Goal: Information Seeking & Learning: Learn about a topic

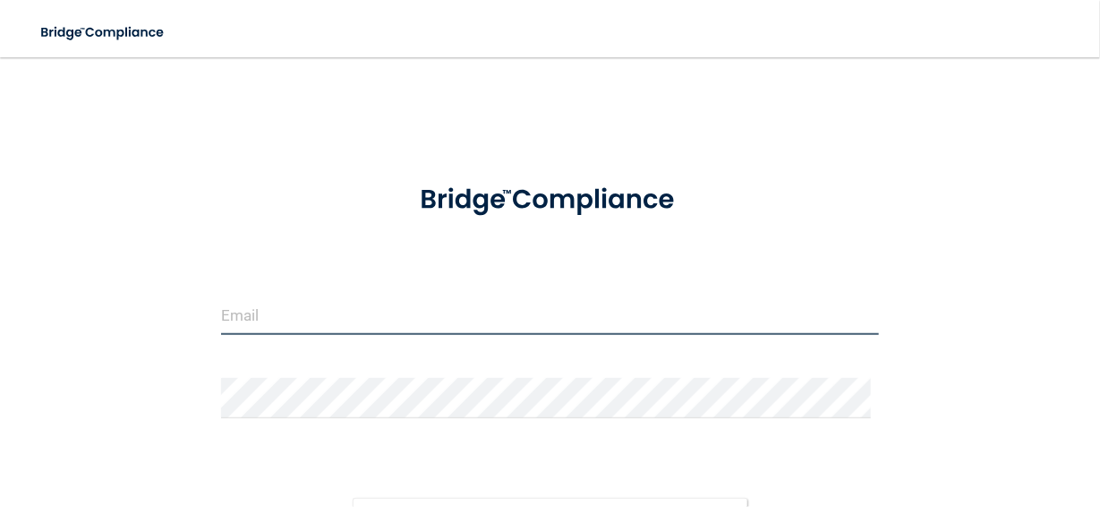
click at [298, 307] on input "email" at bounding box center [550, 314] width 658 height 40
type input "[EMAIL_ADDRESS][DOMAIN_NAME]"
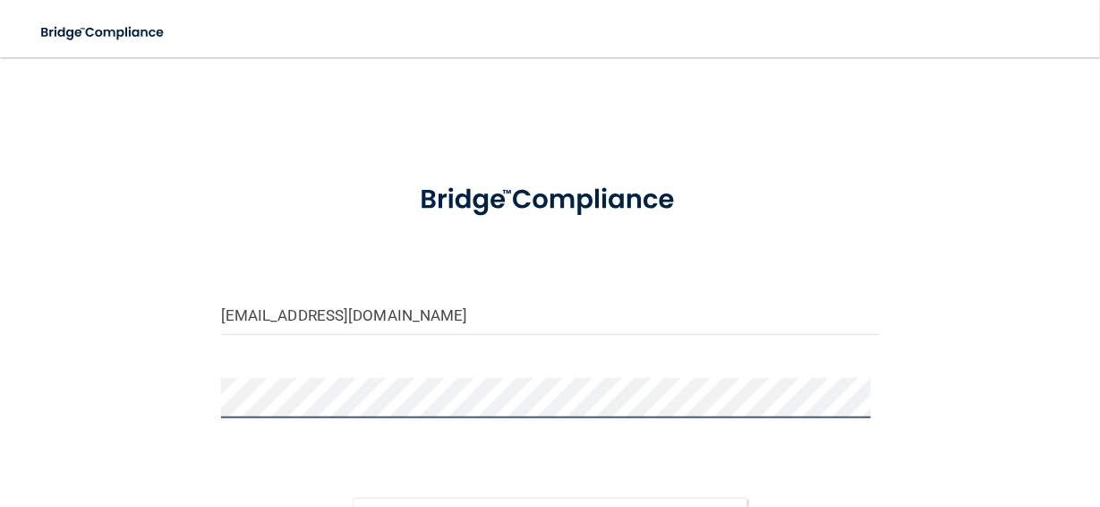
click at [353, 498] on button "Sign In" at bounding box center [550, 517] width 395 height 39
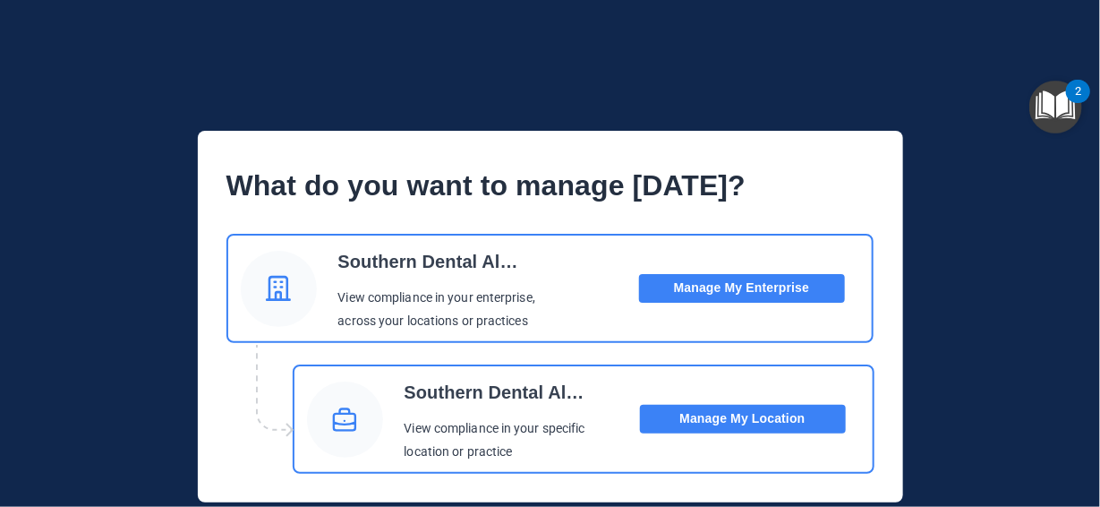
click at [775, 287] on button "Manage My Enterprise" at bounding box center [742, 288] width 206 height 29
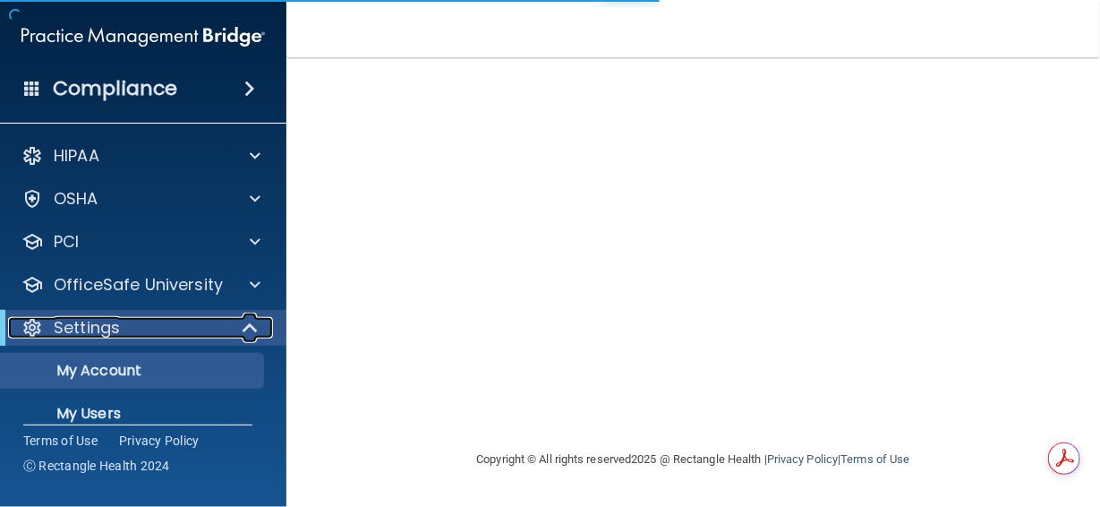
click at [250, 328] on span at bounding box center [251, 327] width 15 height 21
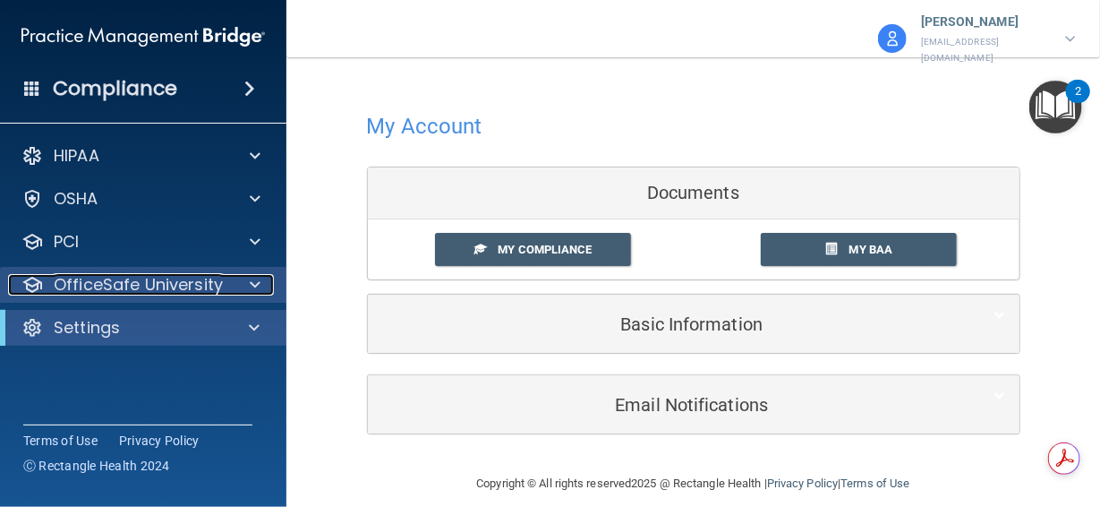
click at [250, 286] on span at bounding box center [255, 284] width 11 height 21
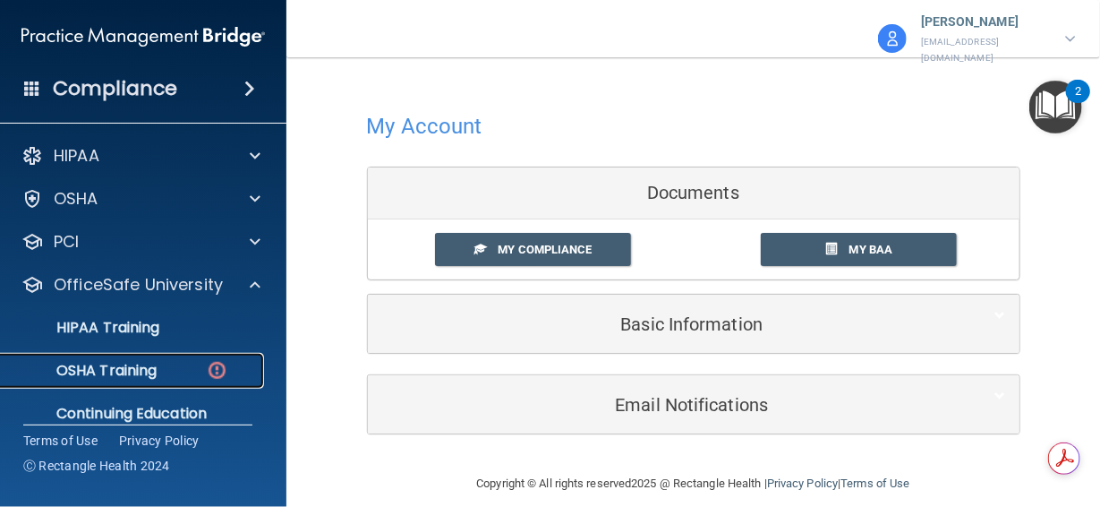
click at [158, 364] on div "OSHA Training" at bounding box center [134, 371] width 244 height 18
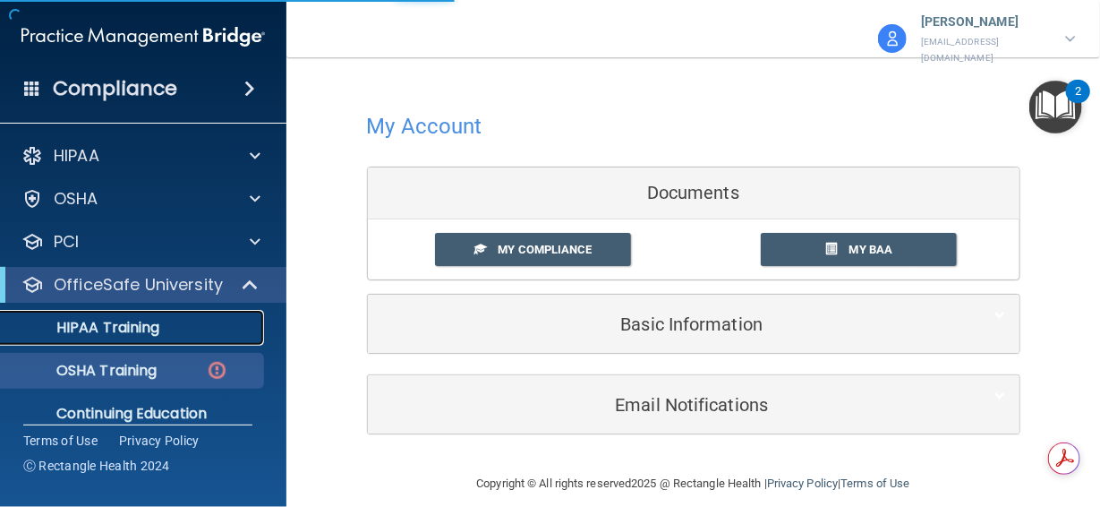
click at [129, 326] on p "HIPAA Training" at bounding box center [86, 328] width 148 height 18
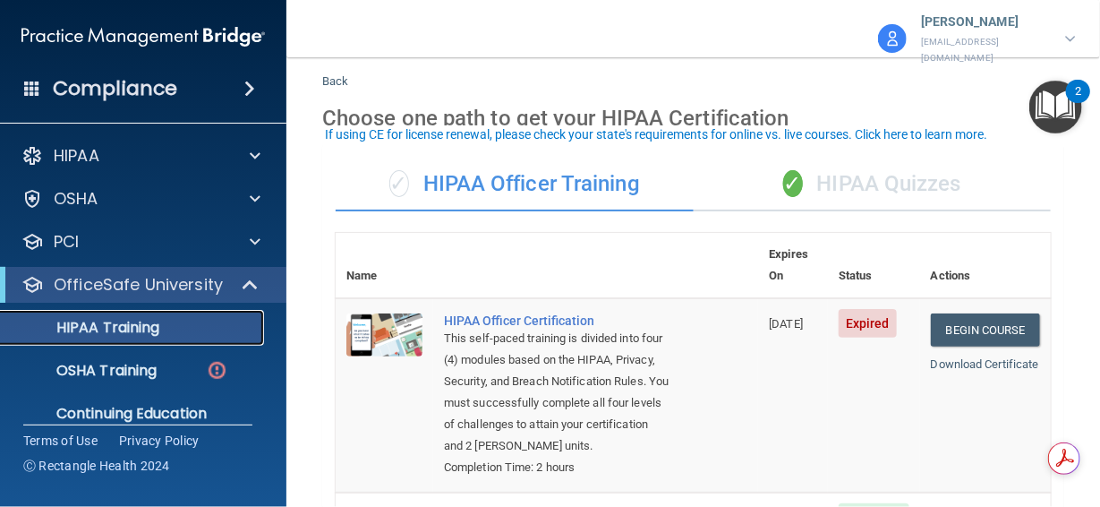
scroll to position [47, 0]
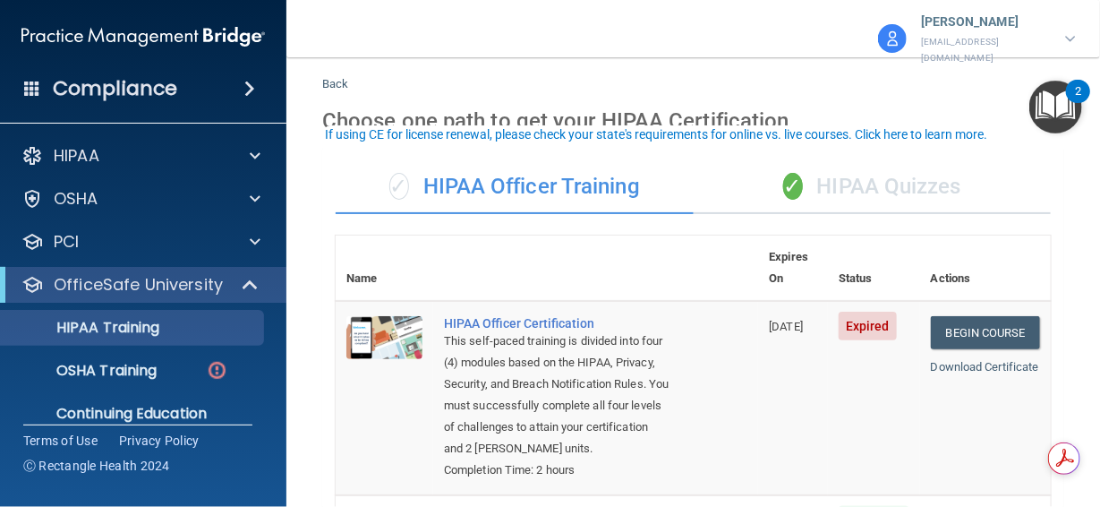
click at [899, 160] on div "✓ HIPAA Quizzes" at bounding box center [873, 187] width 358 height 54
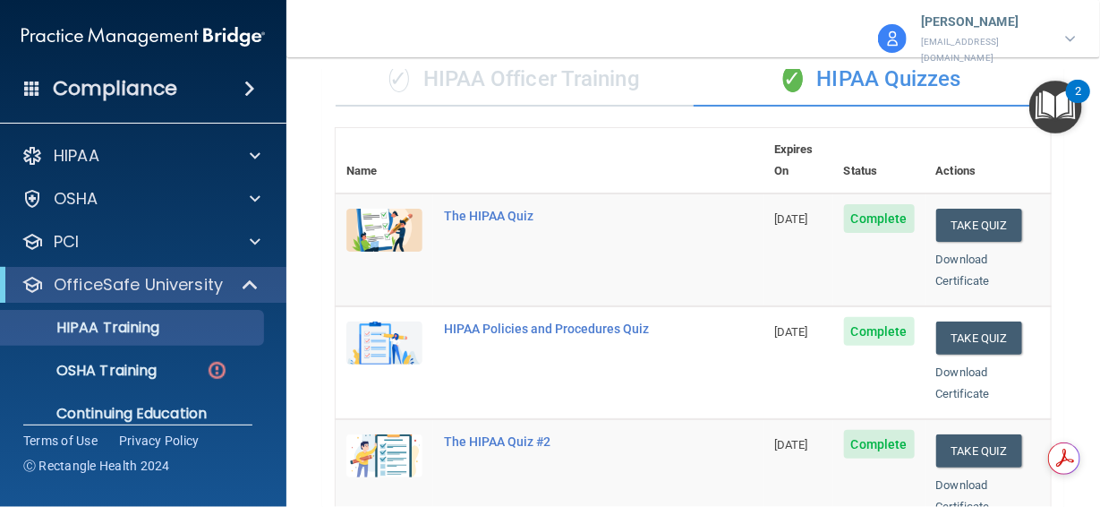
scroll to position [62, 0]
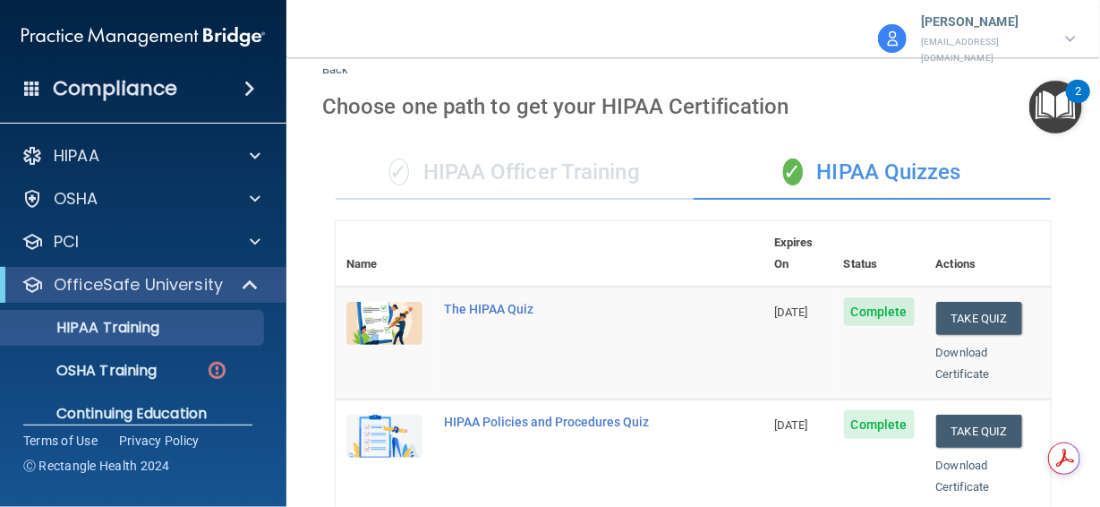
click at [1060, 177] on main "Back Choose one path to get your HIPAA Certification ✓ HIPAA Officer Training ✓…" at bounding box center [693, 288] width 814 height 438
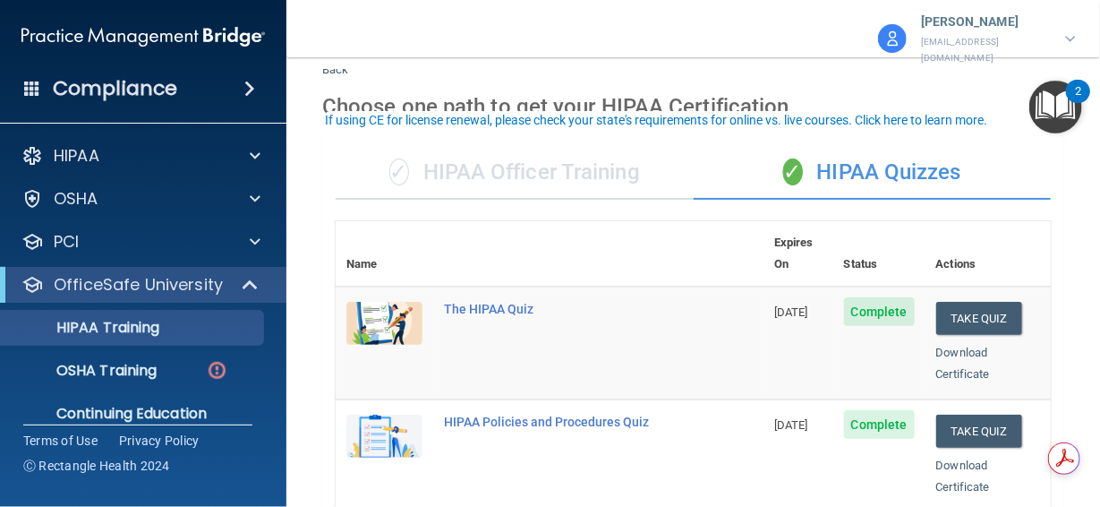
click at [532, 156] on div "✓ HIPAA Officer Training" at bounding box center [515, 173] width 358 height 54
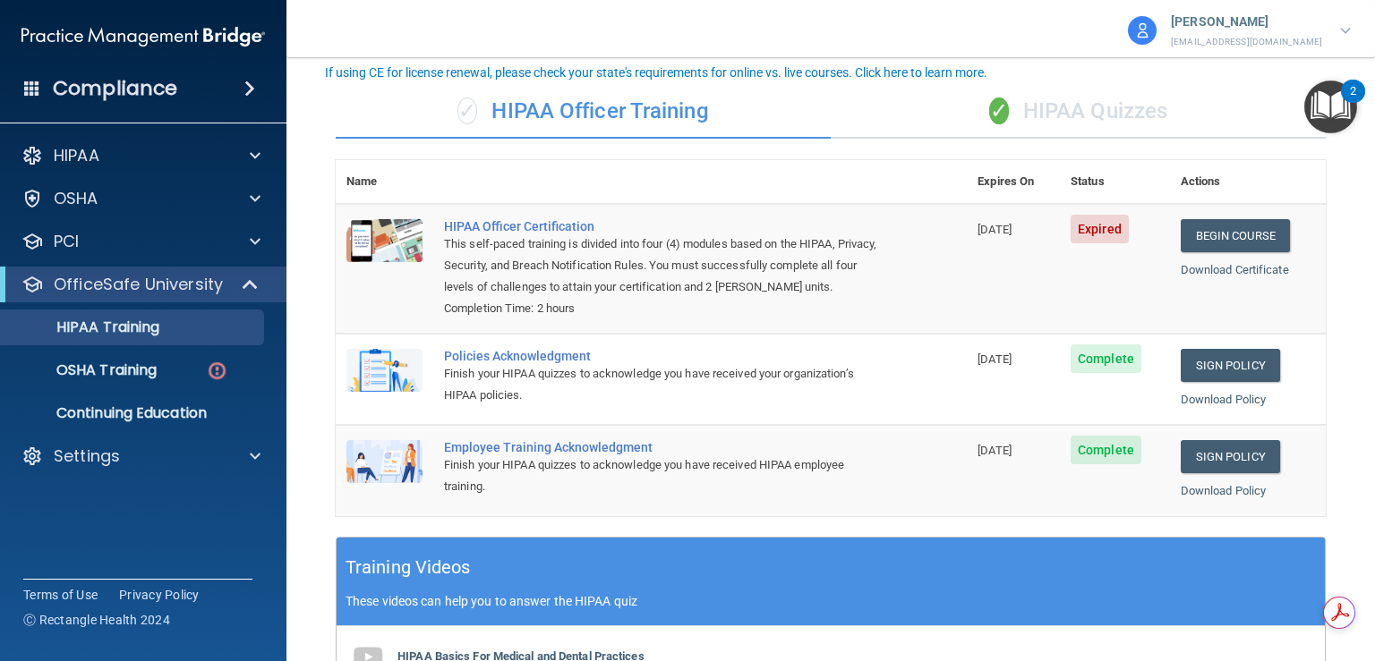
scroll to position [21, 0]
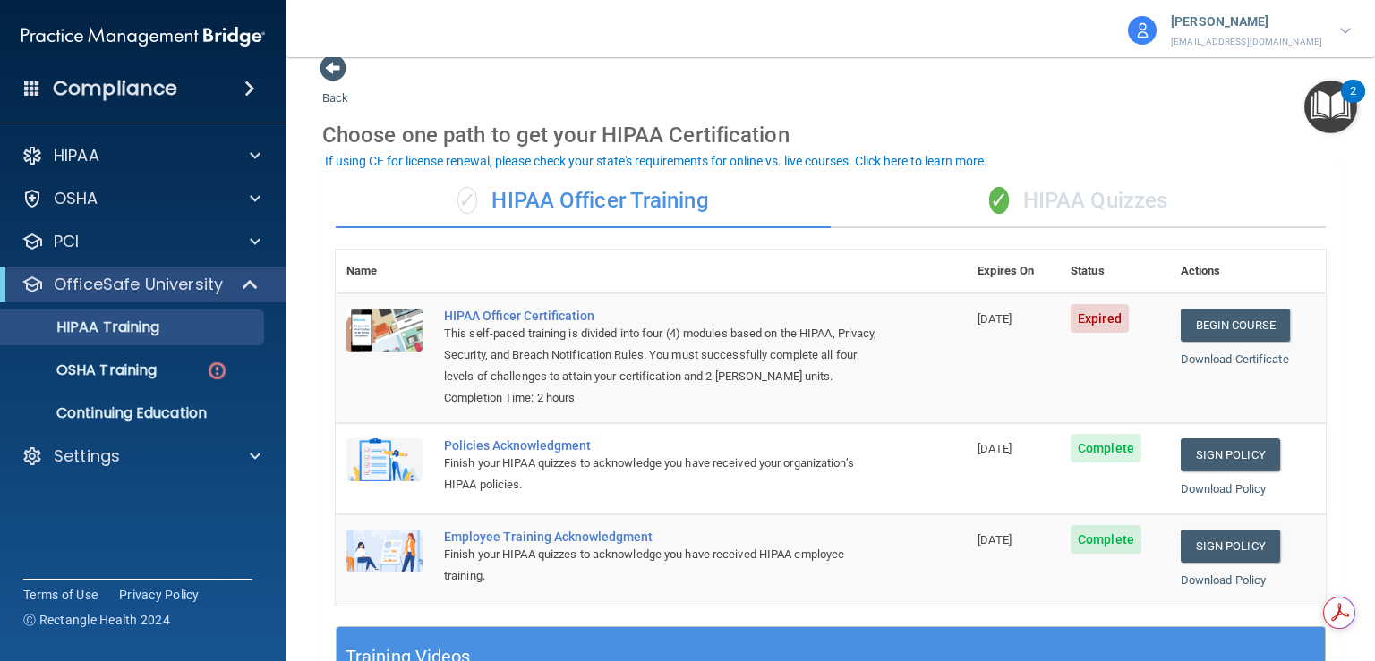
click at [1071, 199] on div "✓ HIPAA Quizzes" at bounding box center [1078, 202] width 495 height 54
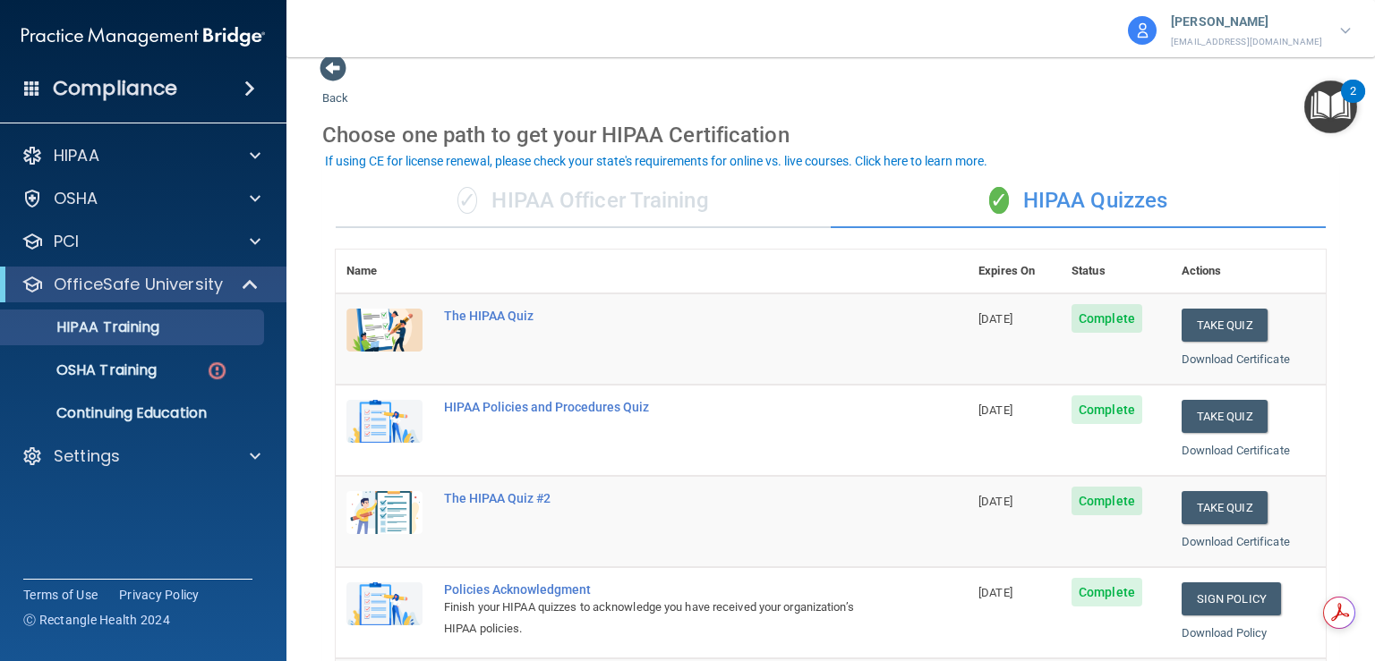
click at [630, 217] on div "✓ HIPAA Officer Training" at bounding box center [583, 202] width 495 height 54
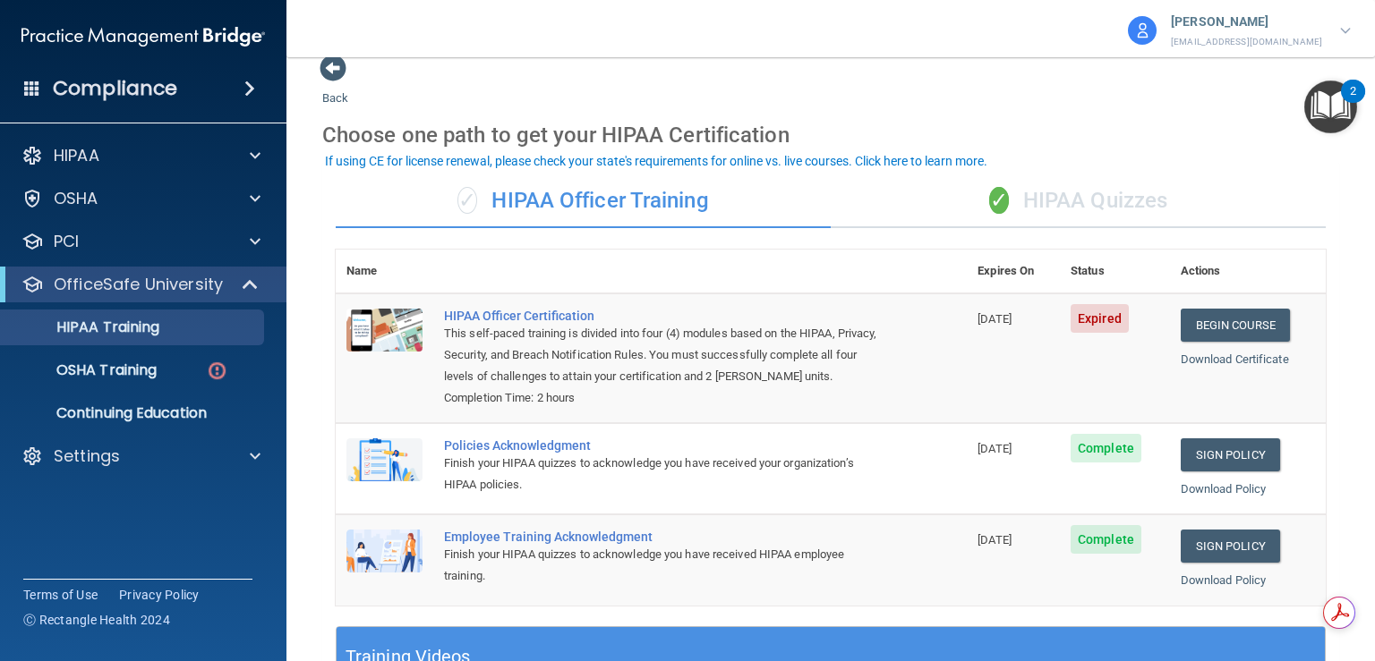
click at [1099, 196] on div "✓ HIPAA Quizzes" at bounding box center [1078, 202] width 495 height 54
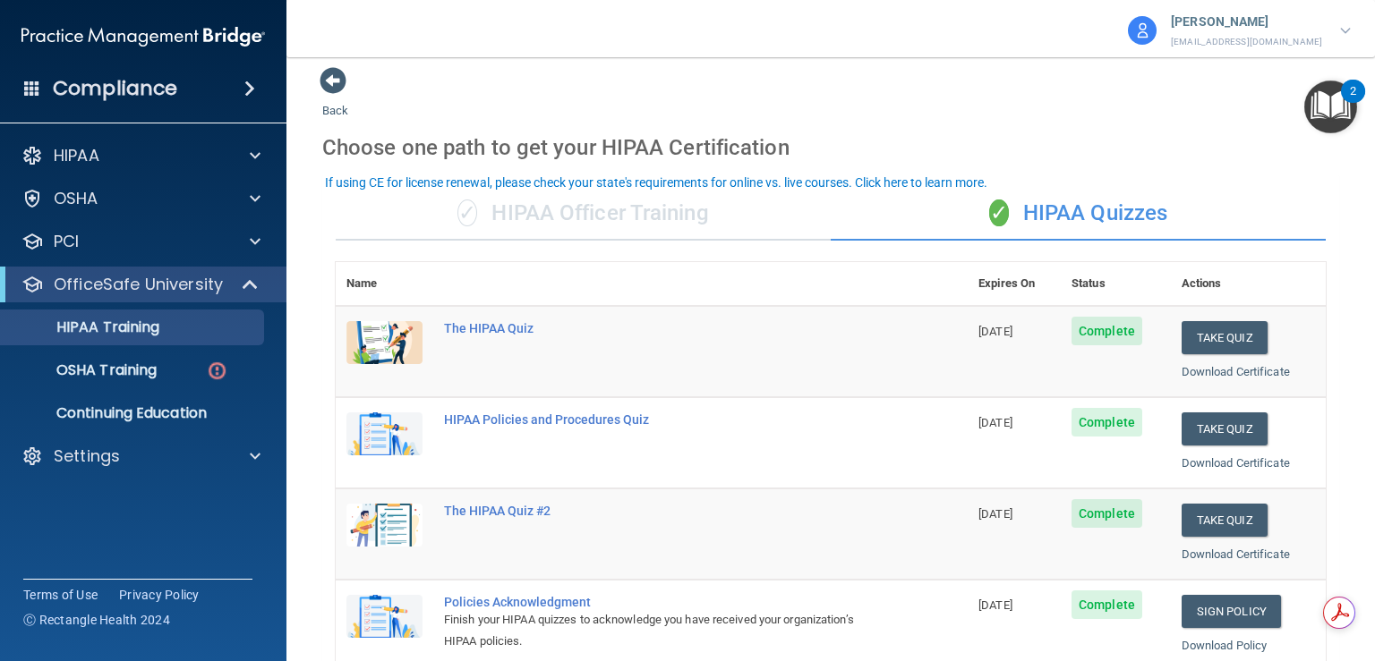
scroll to position [0, 0]
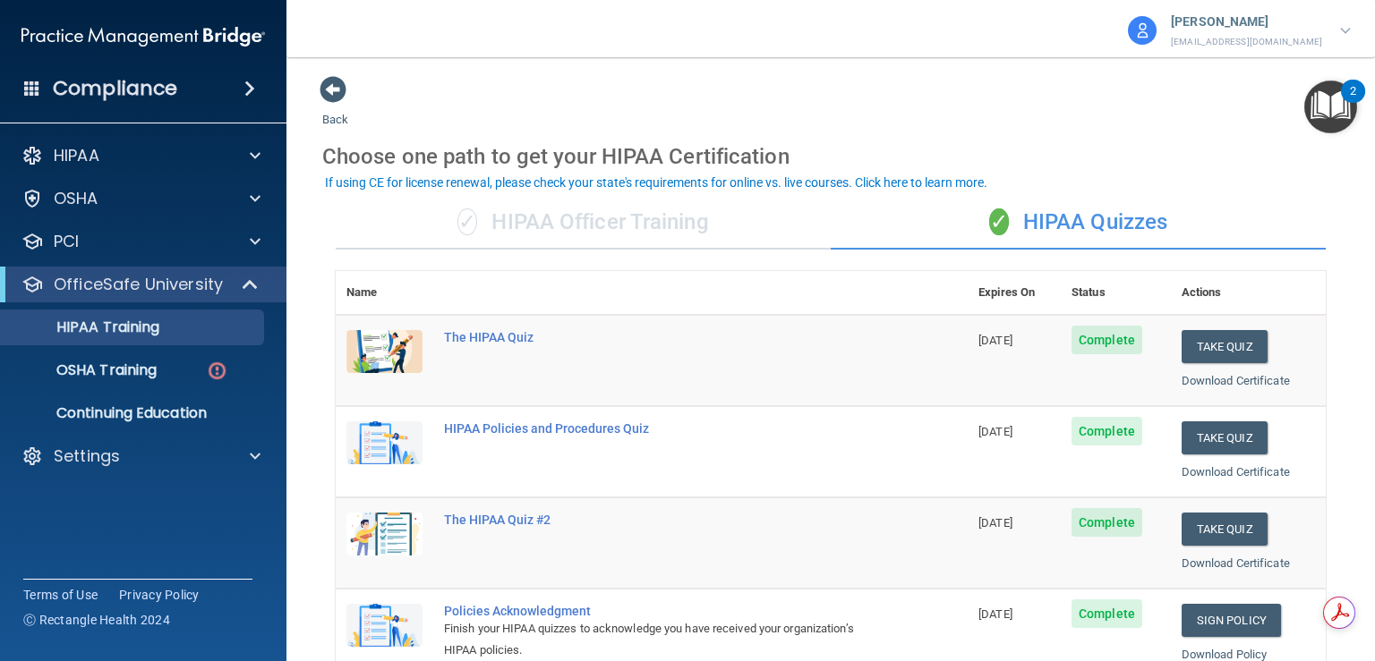
click at [580, 232] on div "✓ HIPAA Officer Training" at bounding box center [583, 223] width 495 height 54
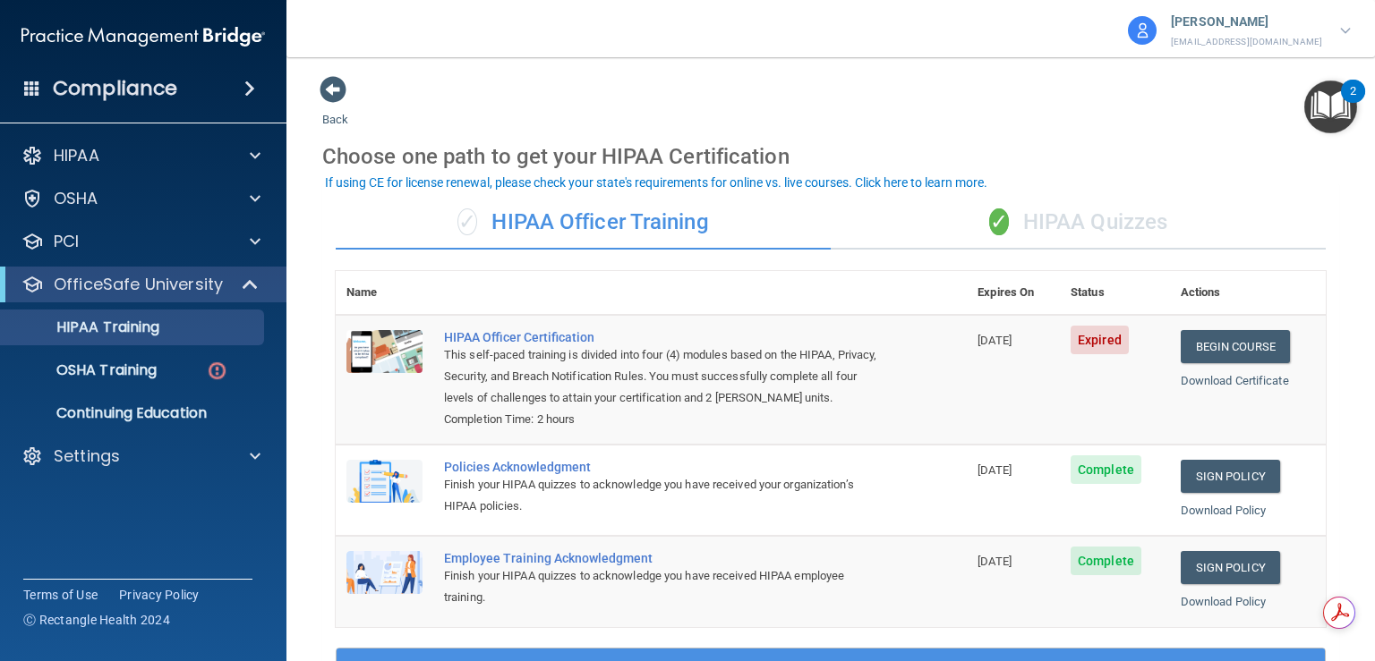
click at [1099, 219] on div "✓ HIPAA Quizzes" at bounding box center [1078, 223] width 495 height 54
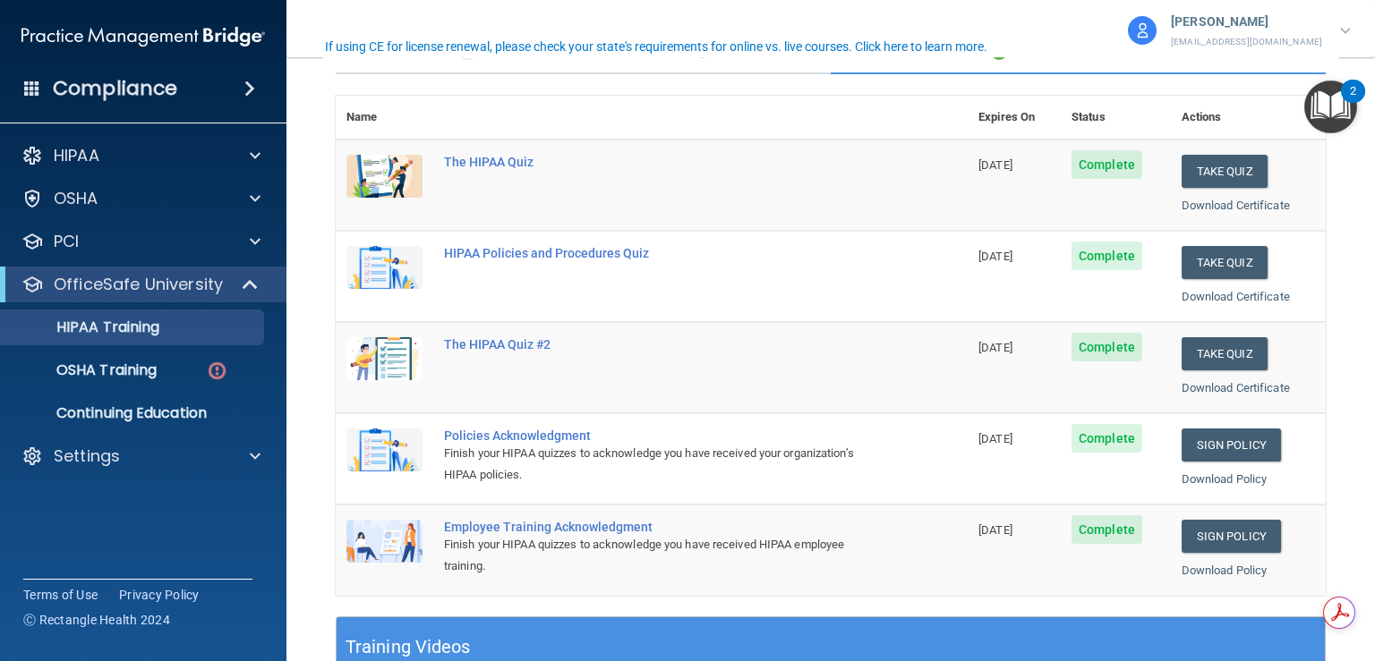
scroll to position [179, 0]
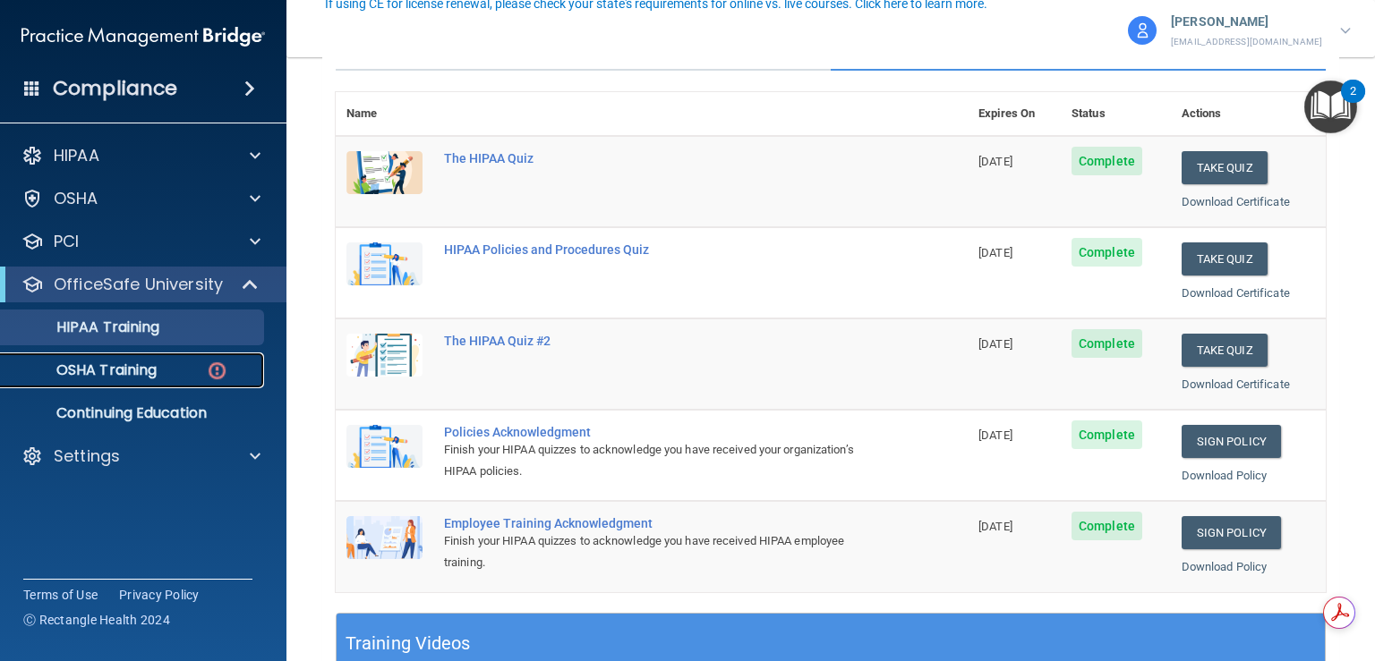
click at [116, 367] on p "OSHA Training" at bounding box center [84, 371] width 145 height 18
